Goal: Transaction & Acquisition: Purchase product/service

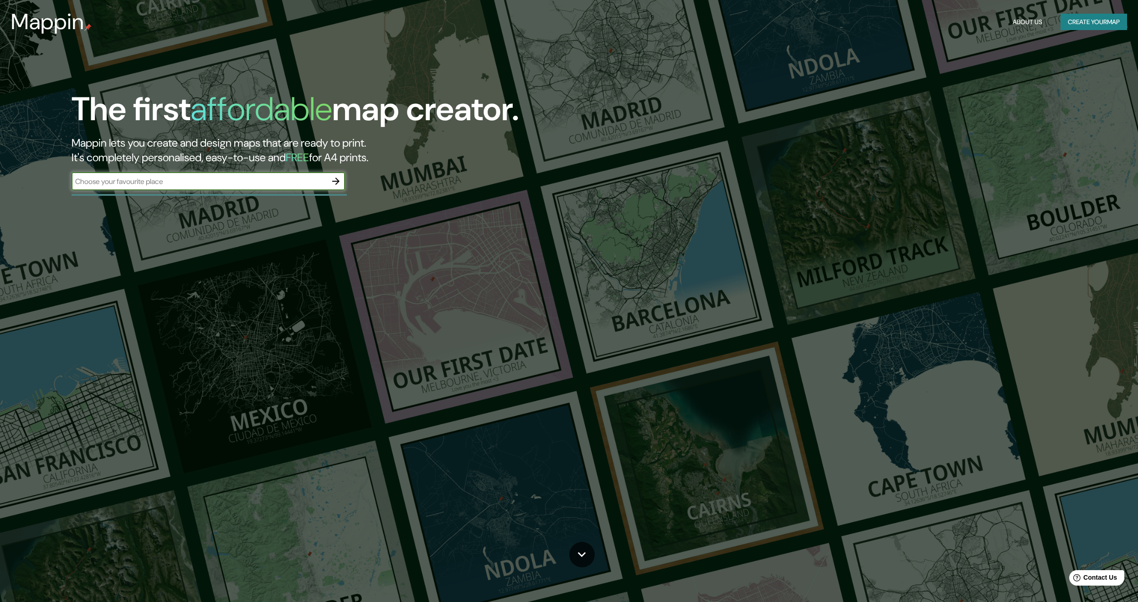
click at [300, 184] on input "text" at bounding box center [199, 181] width 255 height 10
type input "XP2G+FC6 La Cantera, Puebla"
click at [341, 183] on icon "button" at bounding box center [335, 181] width 11 height 11
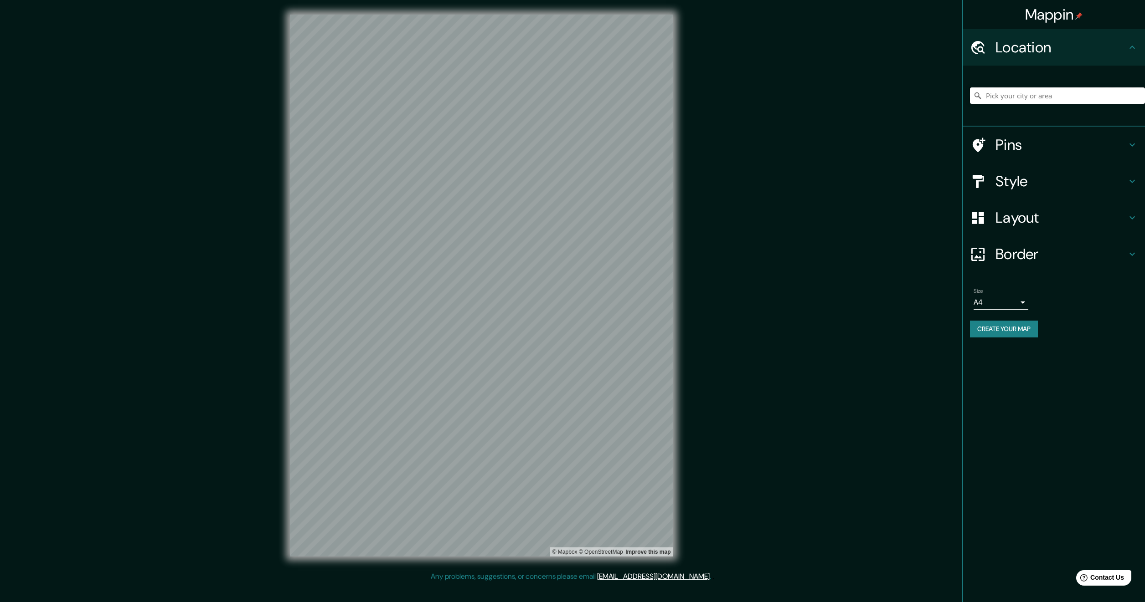
click at [1052, 100] on input "Pick your city or area" at bounding box center [1057, 95] width 175 height 16
paste input "XP2G+FC6 La Cantera, Puebla"
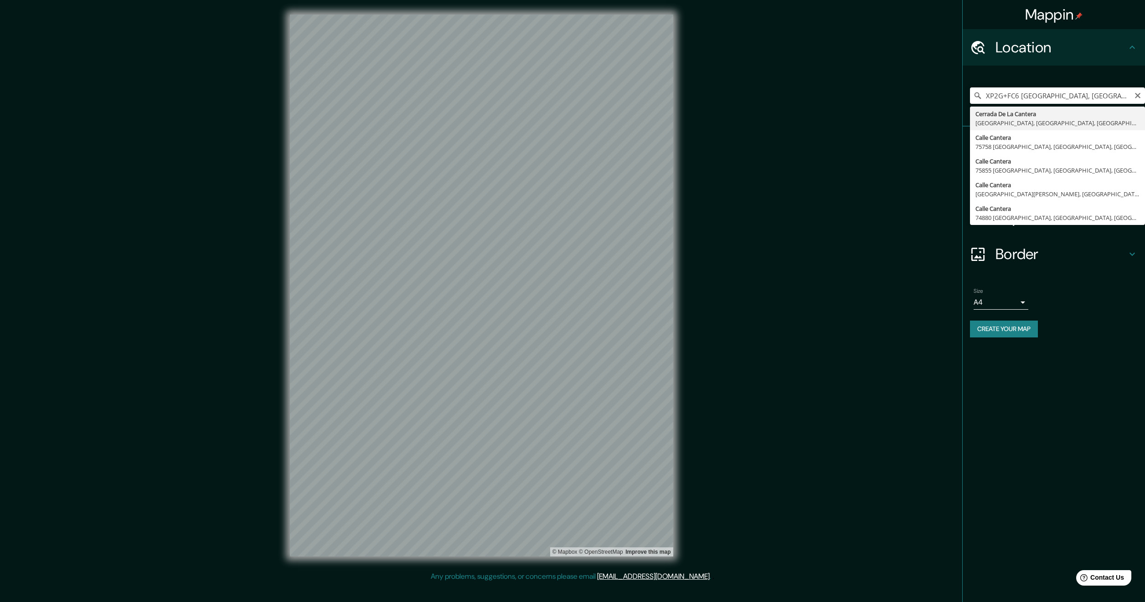
type input "Cerrada De La Cantera, 72360 Casa Blanca, Puebla, México"
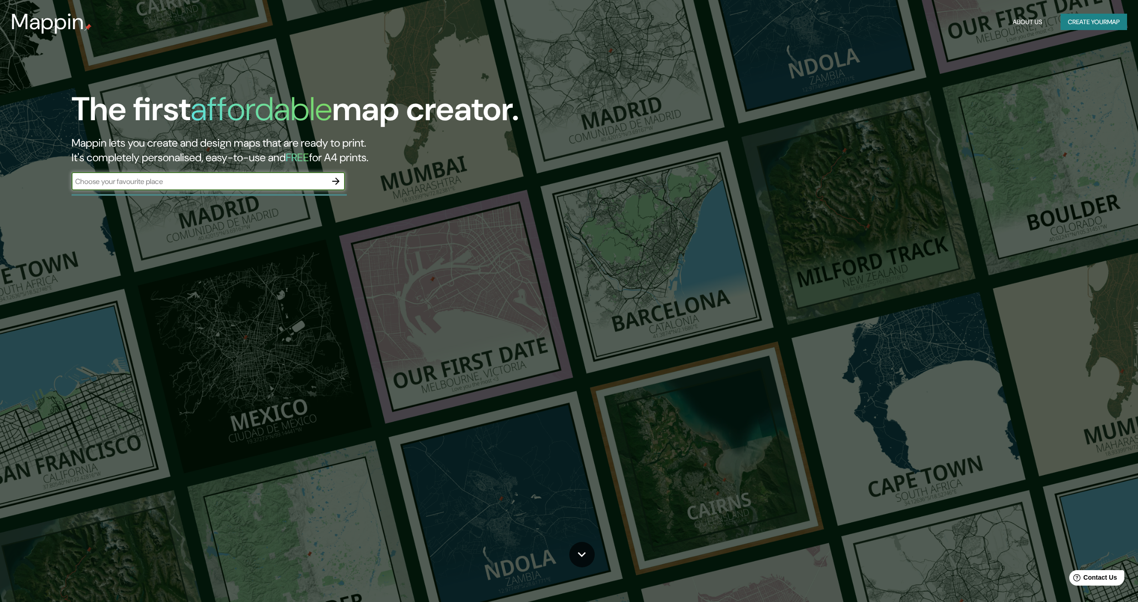
click at [258, 179] on input "text" at bounding box center [199, 181] width 255 height 10
type input "[GEOGRAPHIC_DATA], [GEOGRAPHIC_DATA], 72865 [GEOGRAPHIC_DATA], [GEOGRAPHIC_DATA…"
click at [336, 180] on icon "button" at bounding box center [335, 181] width 11 height 11
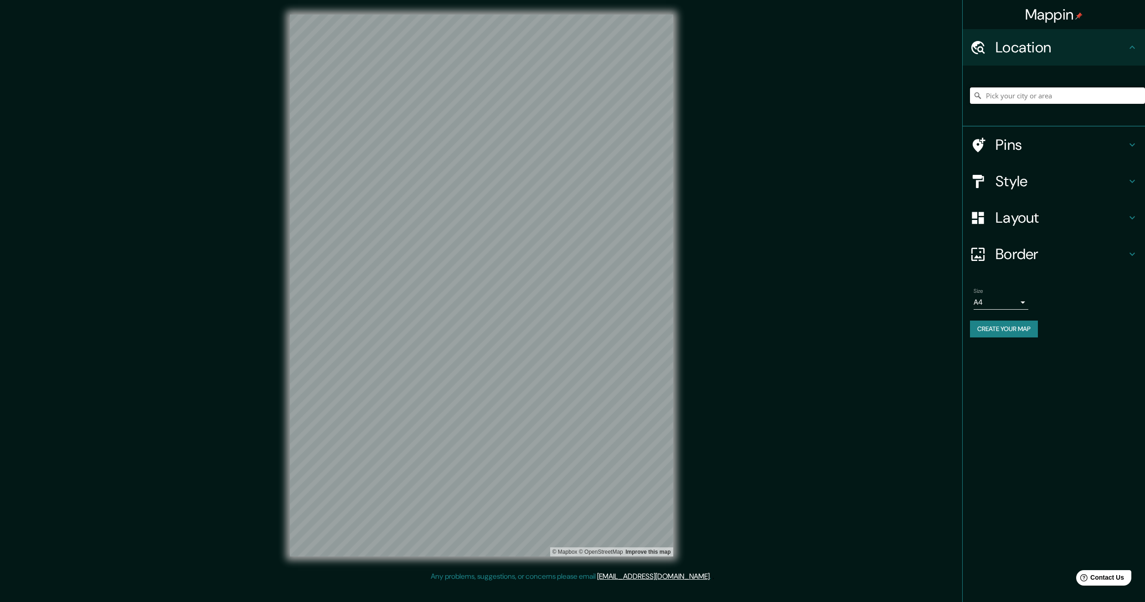
click at [1017, 99] on input "Pick your city or area" at bounding box center [1057, 95] width 175 height 16
paste input "[GEOGRAPHIC_DATA], [GEOGRAPHIC_DATA], 72865 [GEOGRAPHIC_DATA], [GEOGRAPHIC_DATA…"
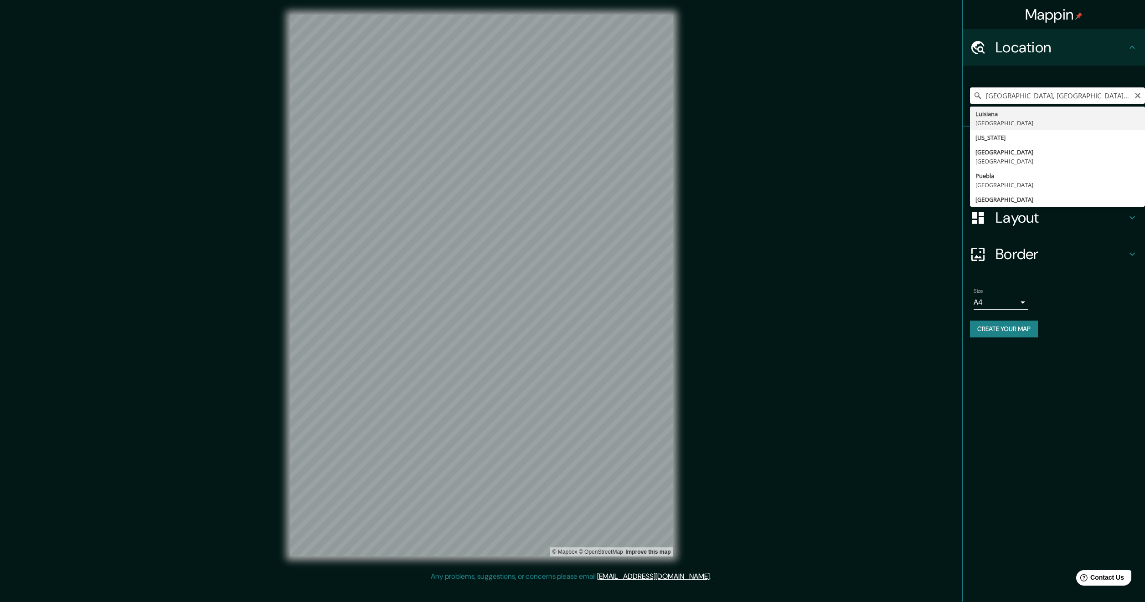
type input "[GEOGRAPHIC_DATA], [GEOGRAPHIC_DATA]"
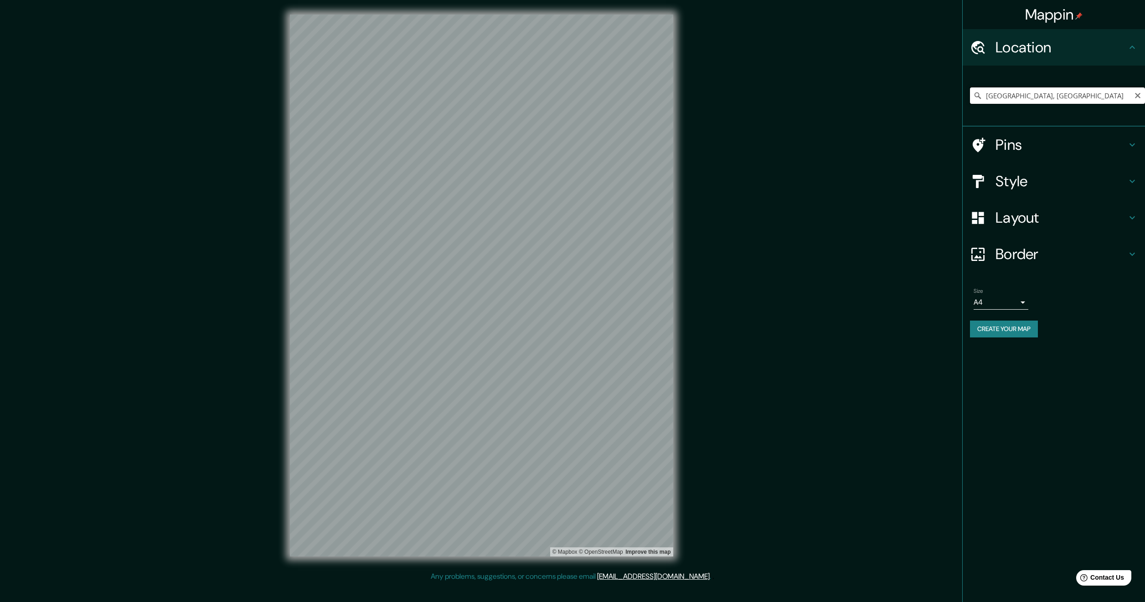
click at [1053, 92] on input "[GEOGRAPHIC_DATA], [GEOGRAPHIC_DATA]" at bounding box center [1057, 95] width 175 height 16
click at [1049, 95] on input "[GEOGRAPHIC_DATA], [GEOGRAPHIC_DATA]" at bounding box center [1057, 95] width 175 height 16
paste input "[GEOGRAPHIC_DATA], [GEOGRAPHIC_DATA], 72865 [GEOGRAPHIC_DATA], [GEOGRAPHIC_DATA…"
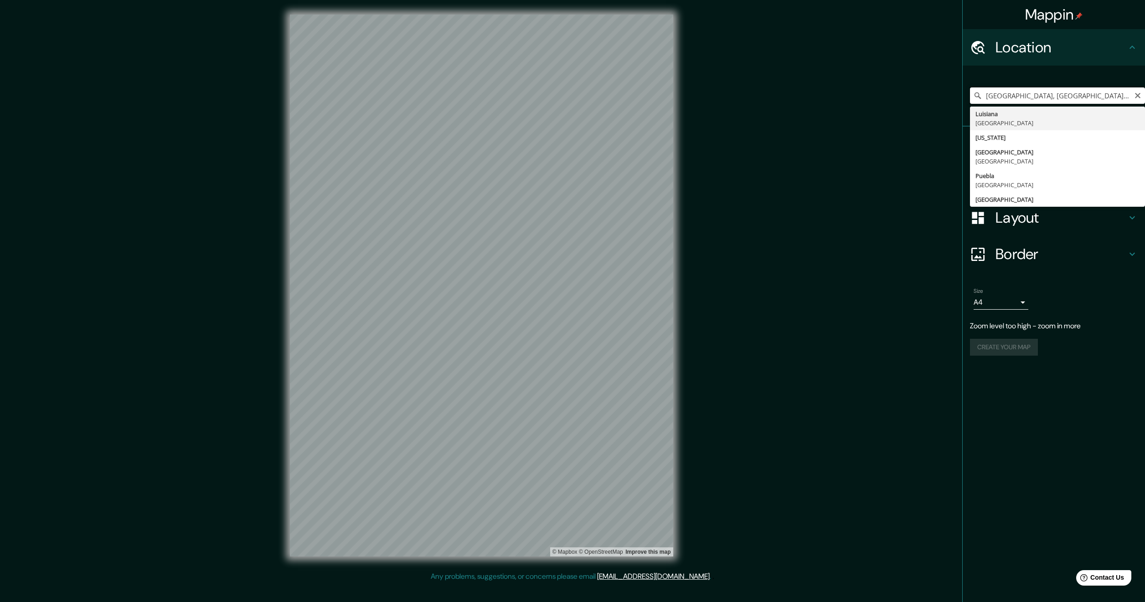
type input "[GEOGRAPHIC_DATA], [GEOGRAPHIC_DATA], 72865 [GEOGRAPHIC_DATA], [GEOGRAPHIC_DATA…"
